Goal: Information Seeking & Learning: Learn about a topic

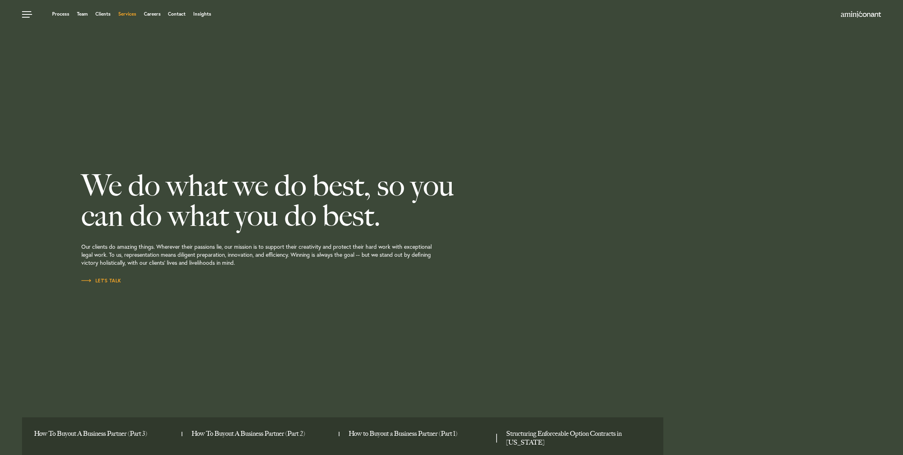
click at [125, 16] on link "Services" at bounding box center [127, 14] width 18 height 5
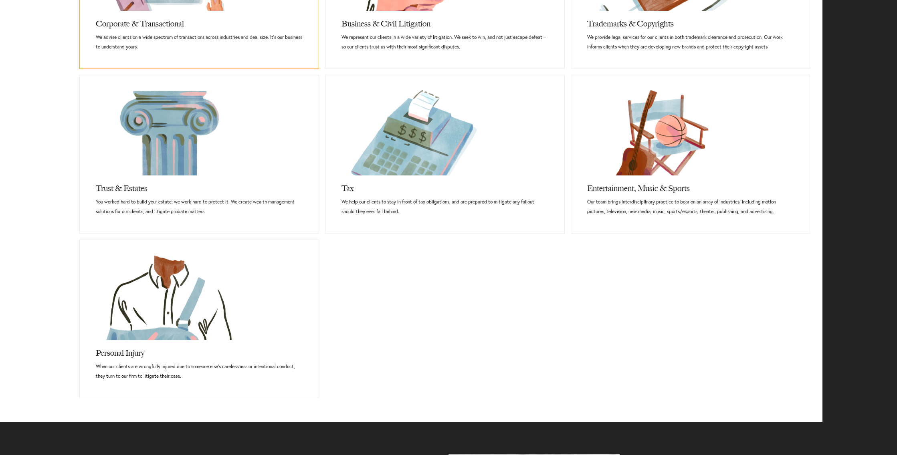
scroll to position [563, 0]
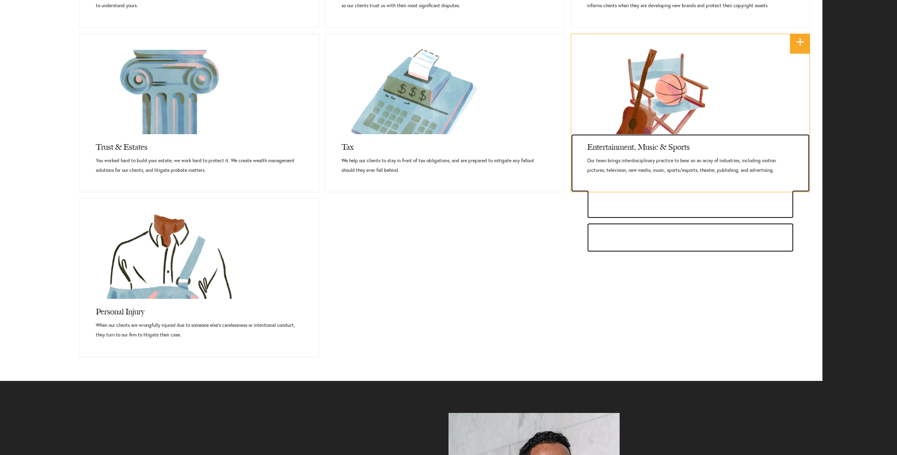
click at [671, 169] on p "Our team brings interdisciplinary practice to bear on an array of industries, i…" at bounding box center [690, 165] width 207 height 19
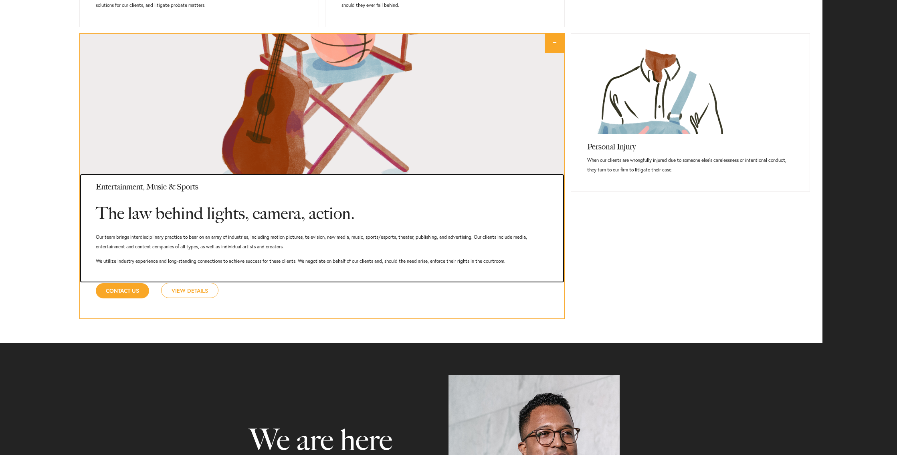
scroll to position [730, 0]
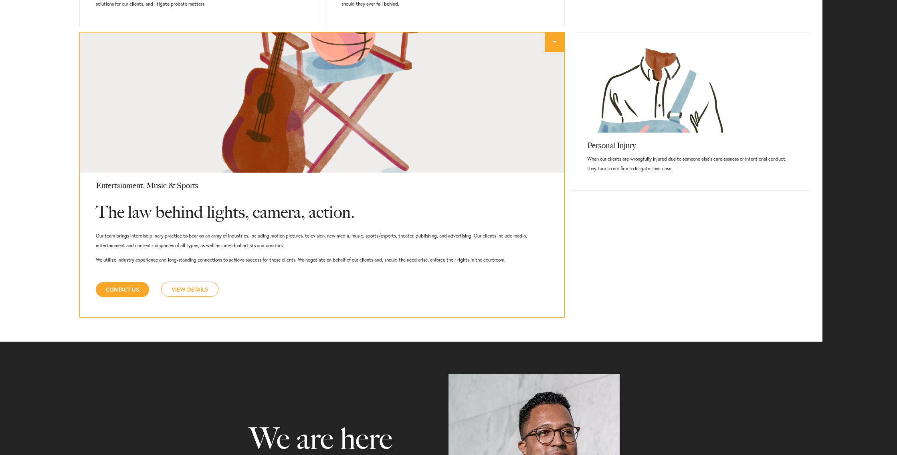
click at [206, 288] on link "View Details" at bounding box center [189, 289] width 57 height 15
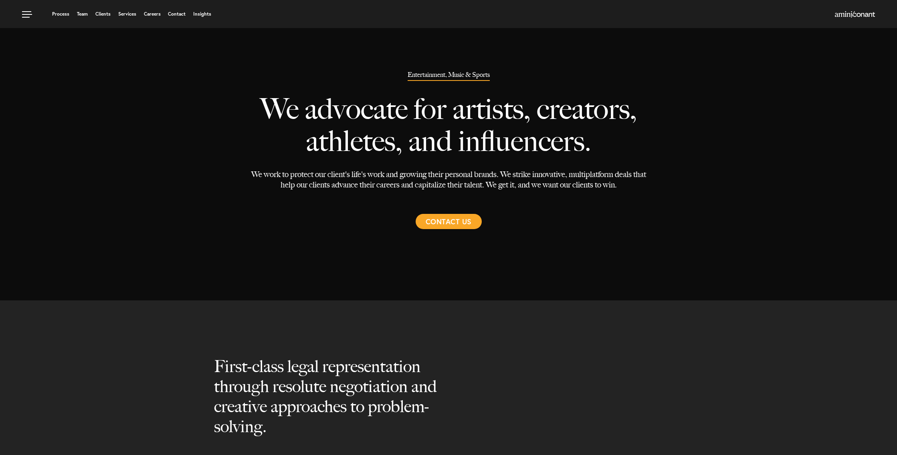
select select "Austin"
select select "Entertainment and Music"
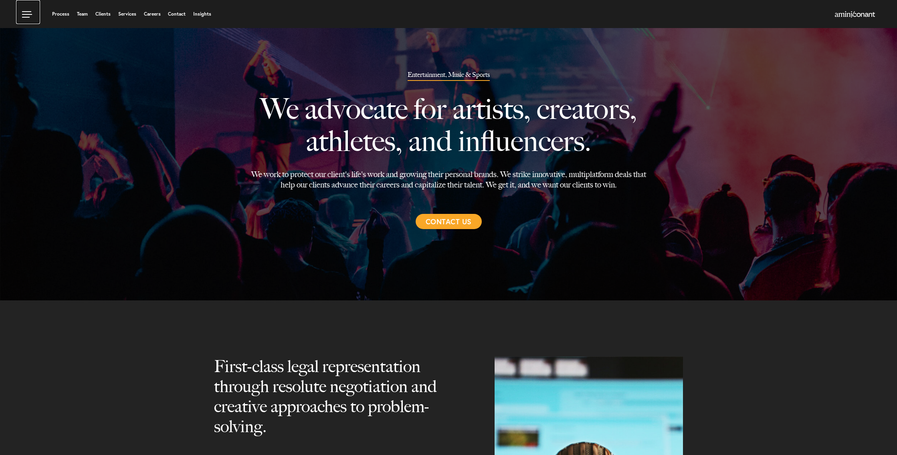
click at [30, 15] on link at bounding box center [28, 12] width 24 height 24
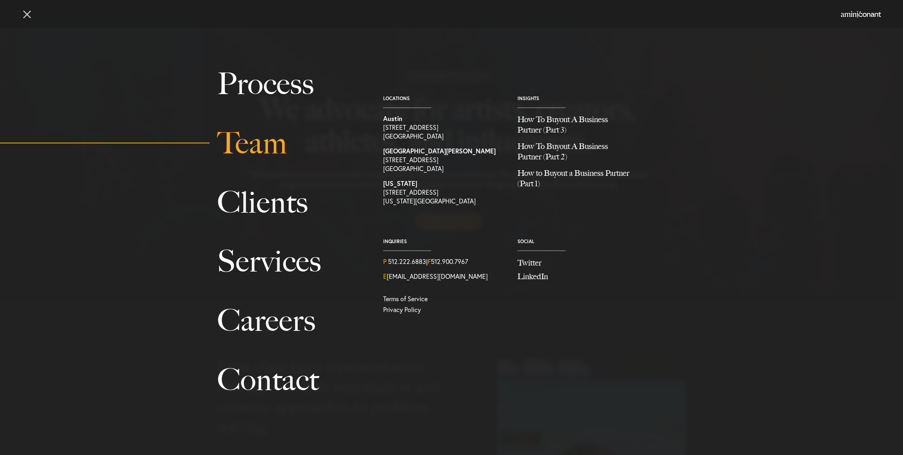
click at [269, 143] on link "Team" at bounding box center [291, 143] width 148 height 59
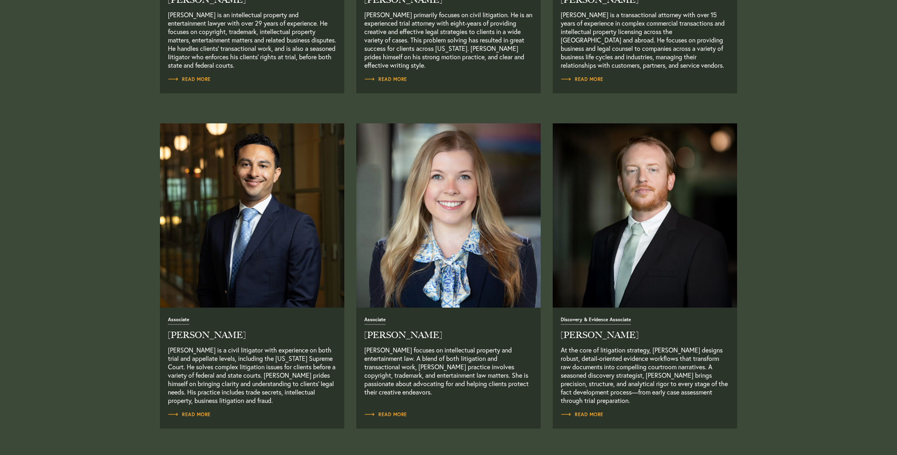
scroll to position [902, 0]
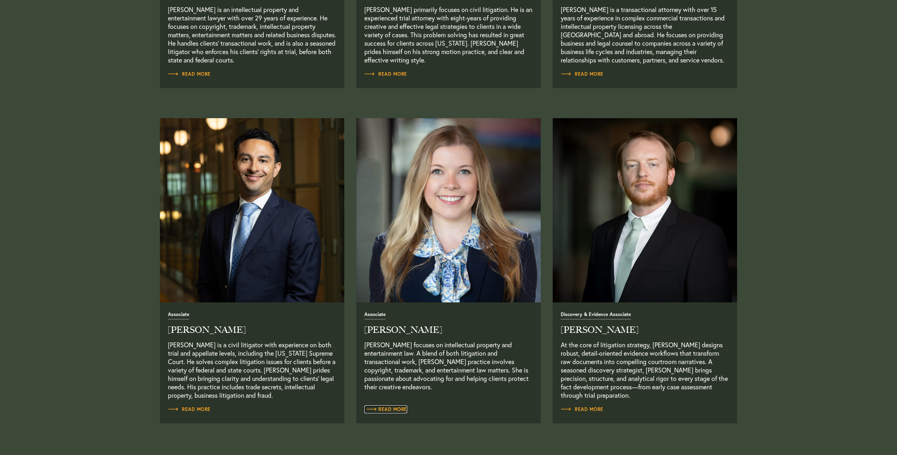
click at [397, 412] on span "Read More" at bounding box center [385, 409] width 43 height 5
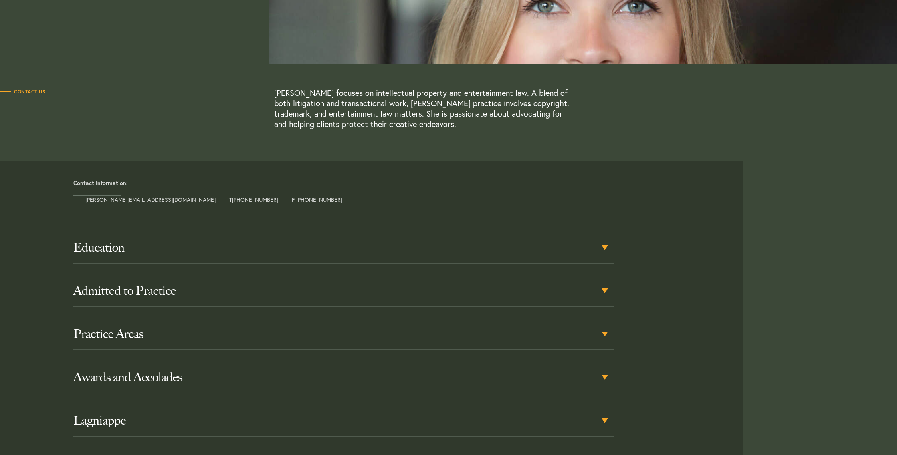
scroll to position [259, 0]
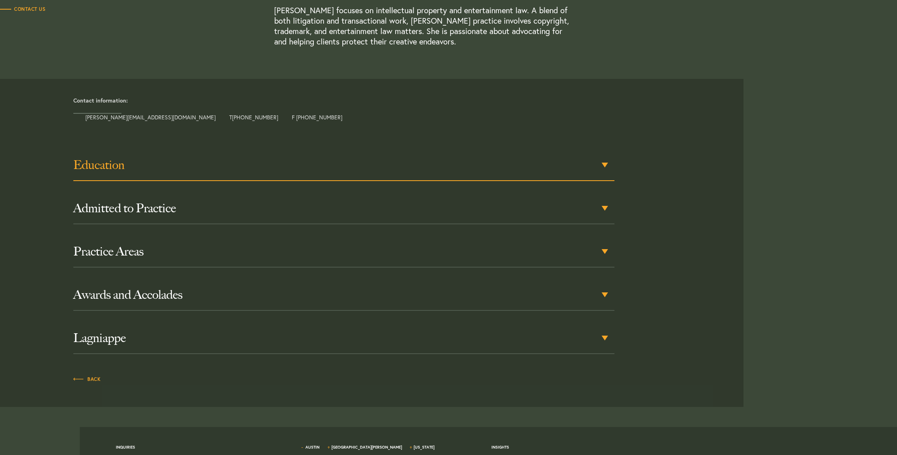
click at [206, 166] on h3 "Education" at bounding box center [343, 165] width 541 height 14
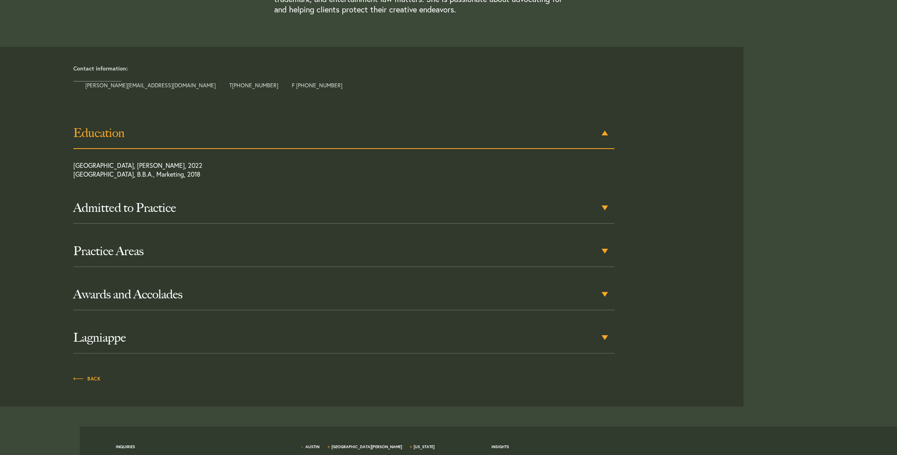
scroll to position [295, 0]
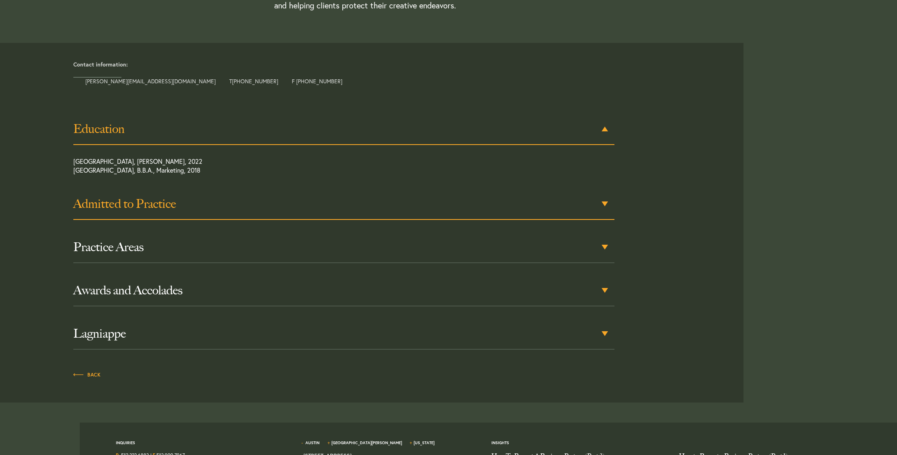
click at [221, 207] on h3 "Admitted to Practice" at bounding box center [343, 204] width 541 height 14
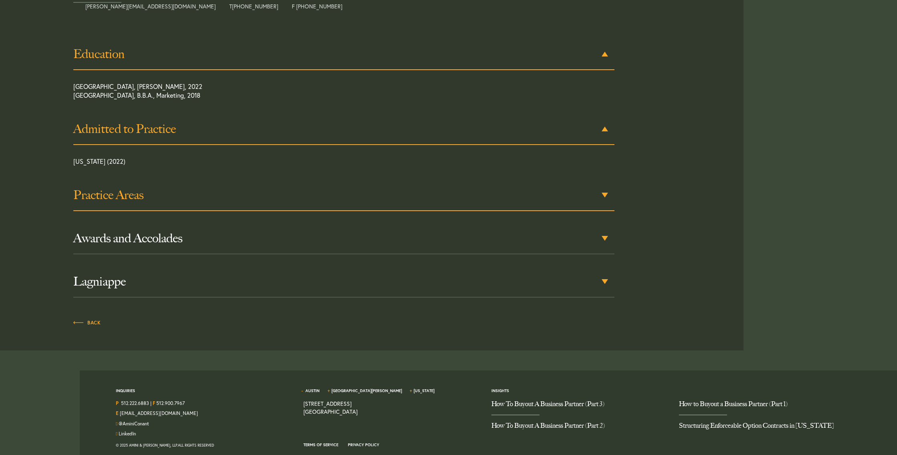
click at [198, 198] on h3 "Practice Areas" at bounding box center [343, 195] width 541 height 14
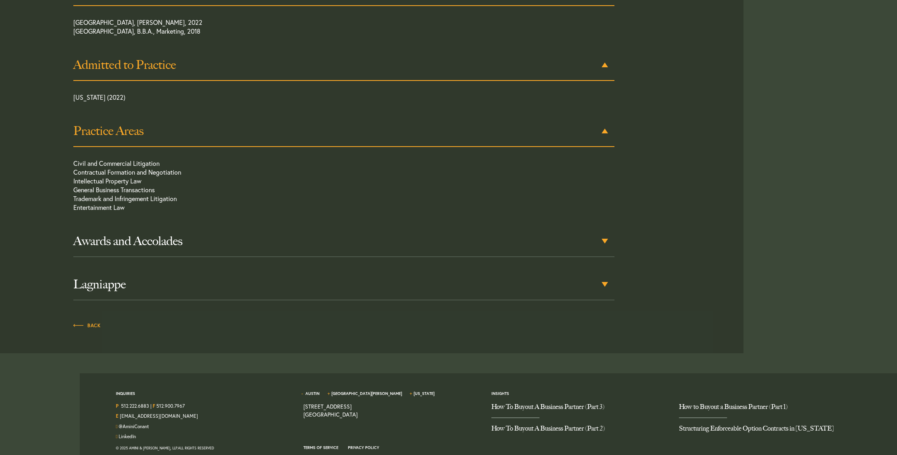
scroll to position [436, 0]
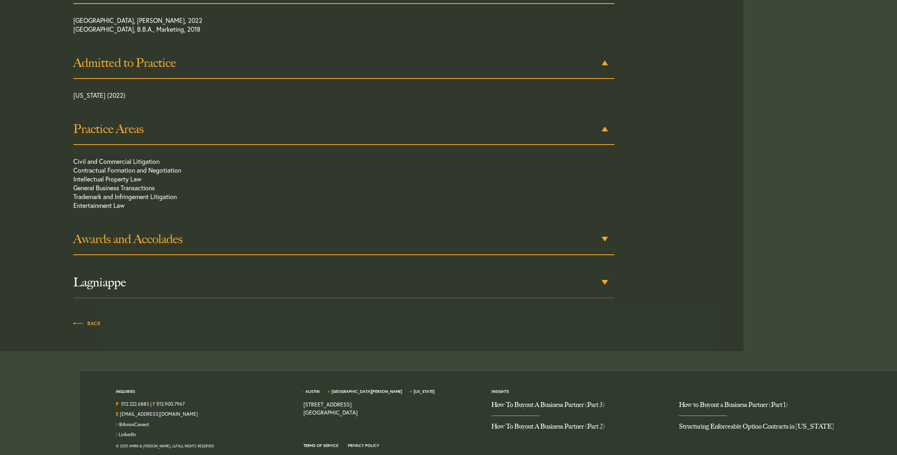
click at [177, 247] on div "Awards and Accolades" at bounding box center [343, 239] width 541 height 31
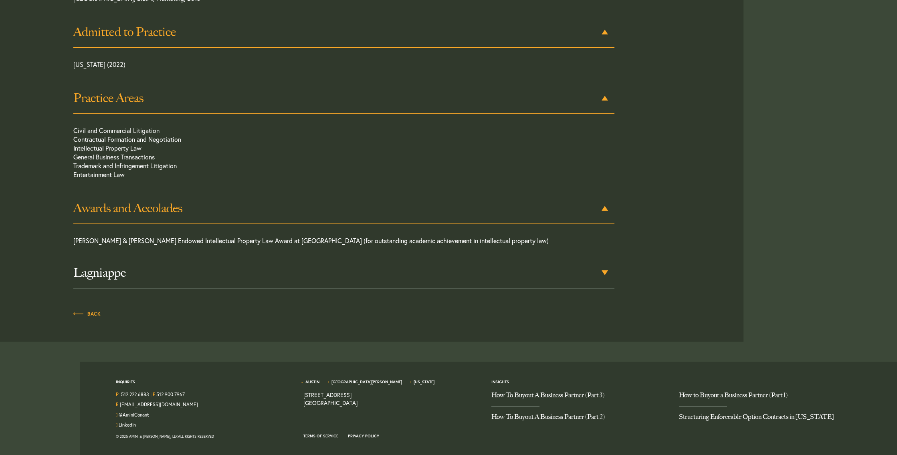
scroll to position [471, 0]
